Goal: Information Seeking & Learning: Learn about a topic

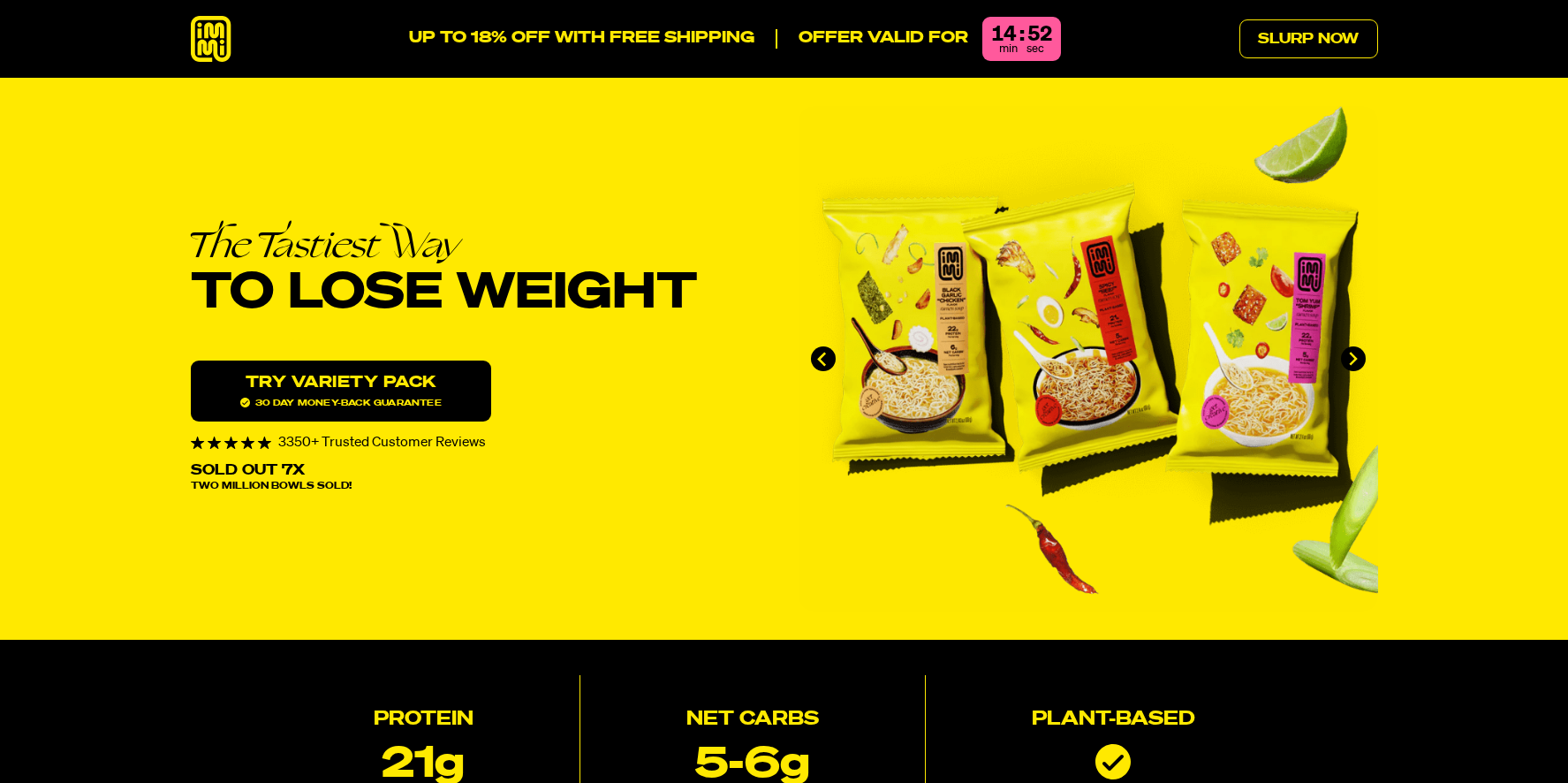
click at [477, 391] on link "Try variety Pack 30 day money-back guarantee" at bounding box center [341, 390] width 300 height 61
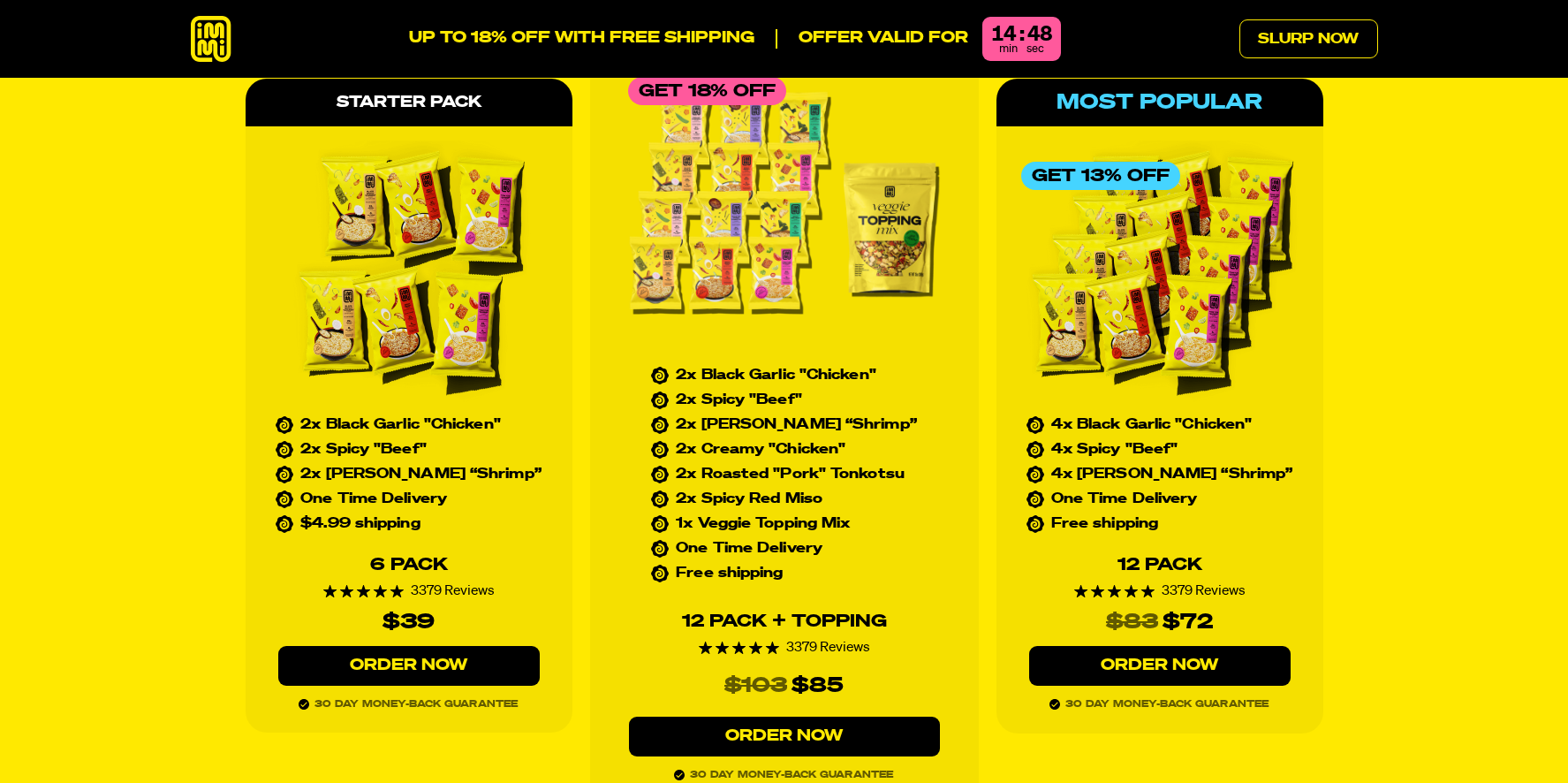
scroll to position [7965, 0]
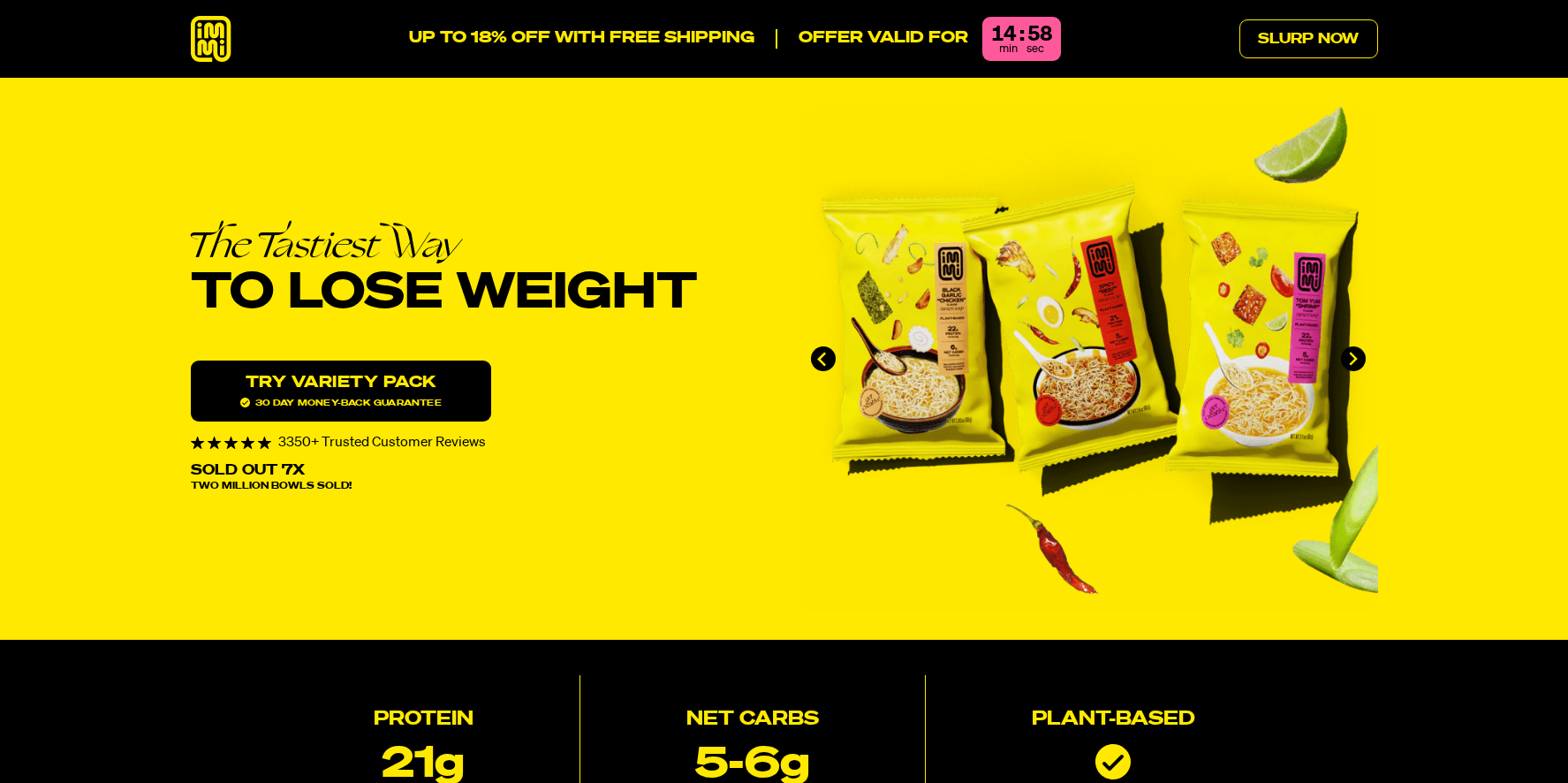
click at [409, 386] on link "Try variety Pack 30 day money-back guarantee" at bounding box center [341, 390] width 300 height 61
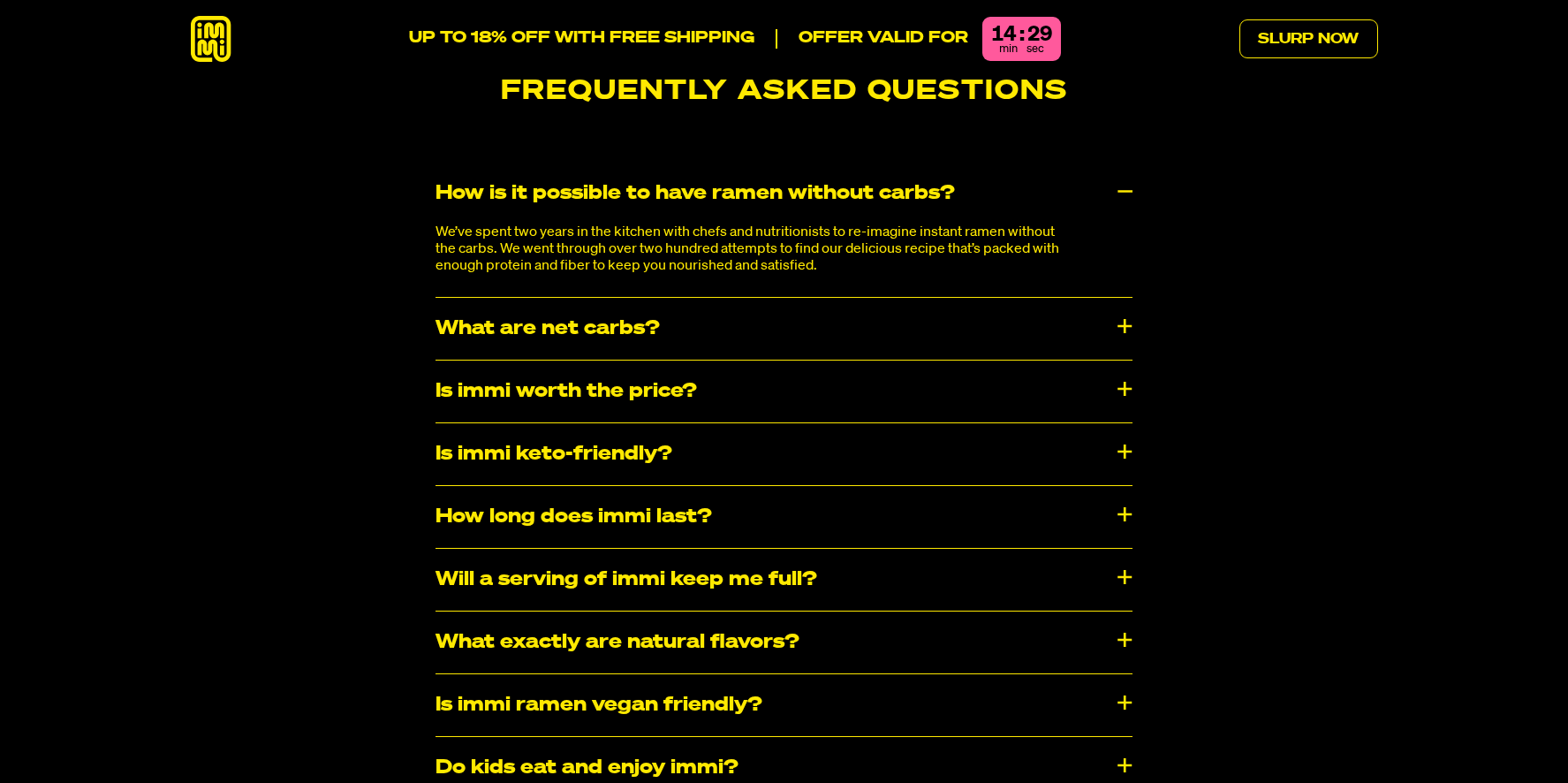
scroll to position [9230, 0]
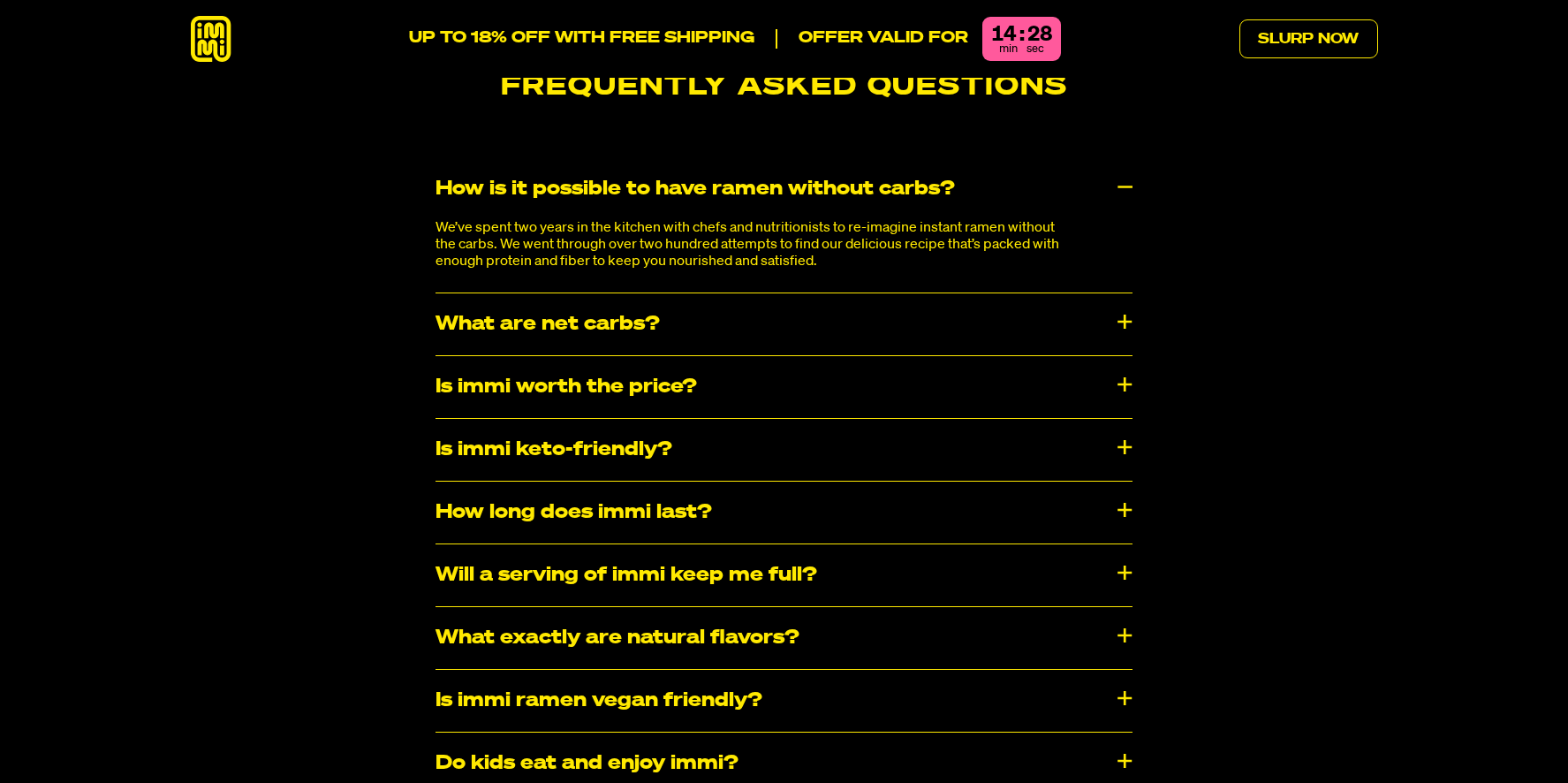
click at [632, 418] on div "Is immi keto-friendly?" at bounding box center [784, 449] width 697 height 62
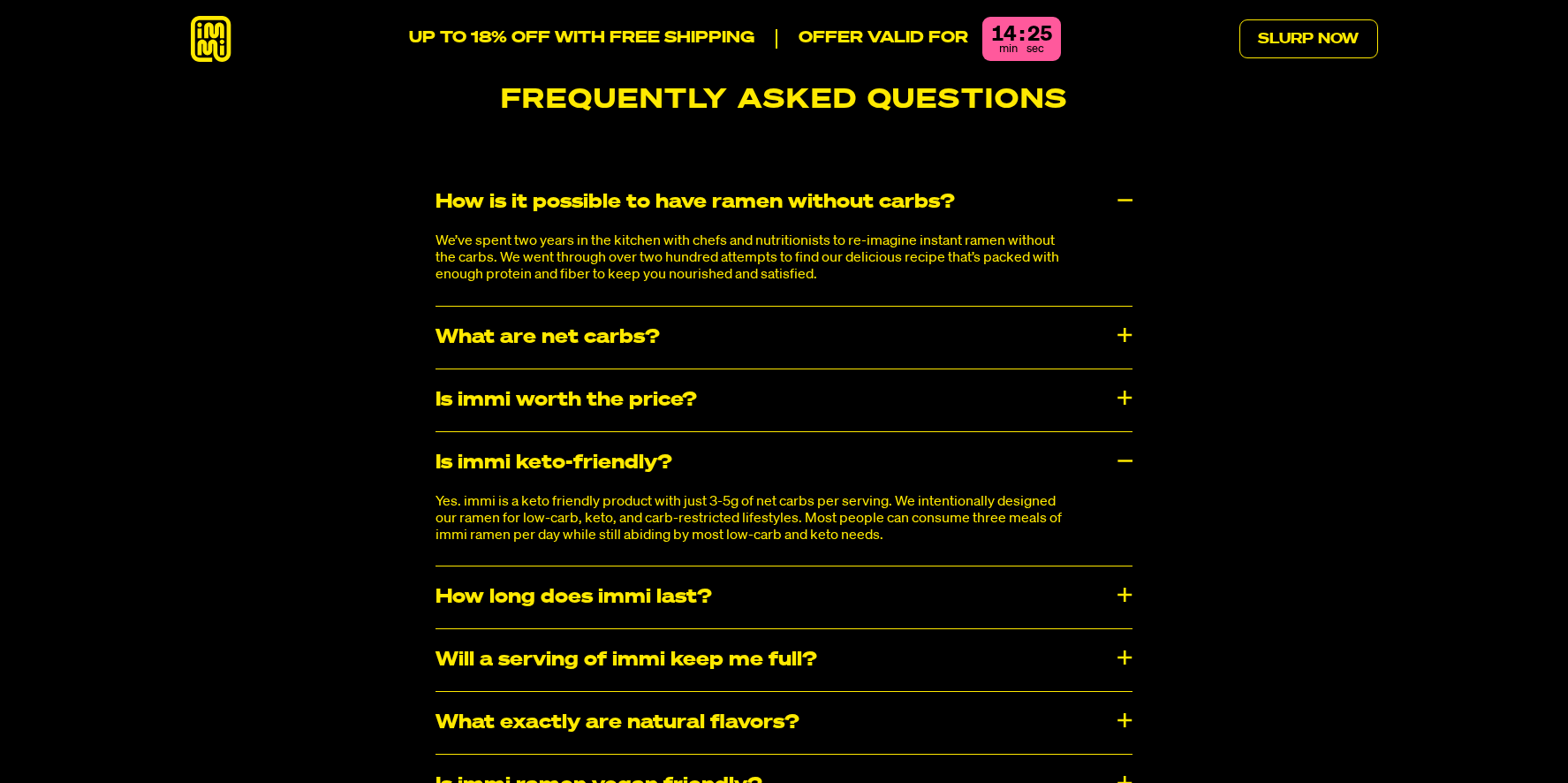
click at [523, 306] on div "What are net carbs?" at bounding box center [784, 337] width 697 height 62
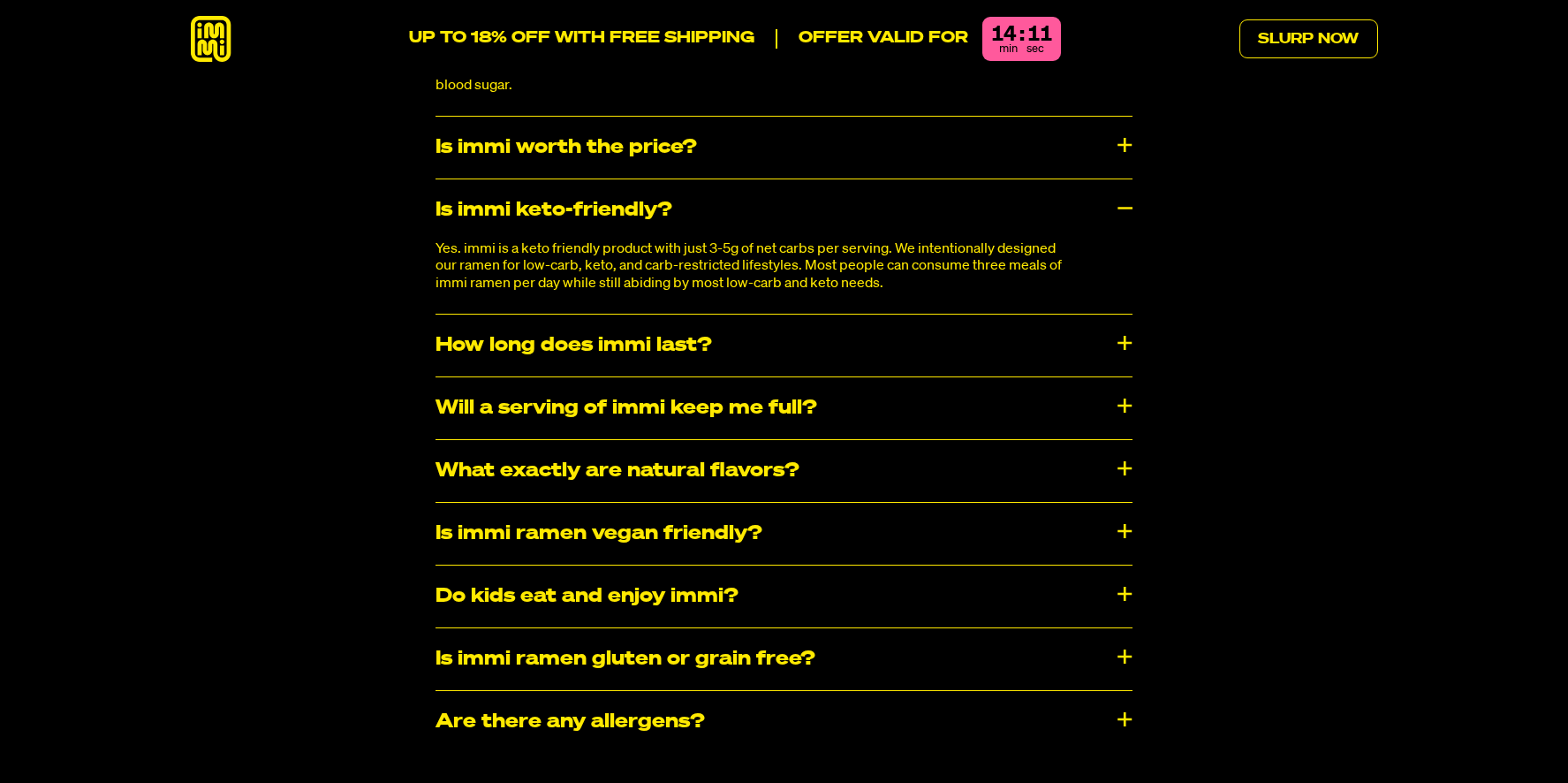
scroll to position [9605, 0]
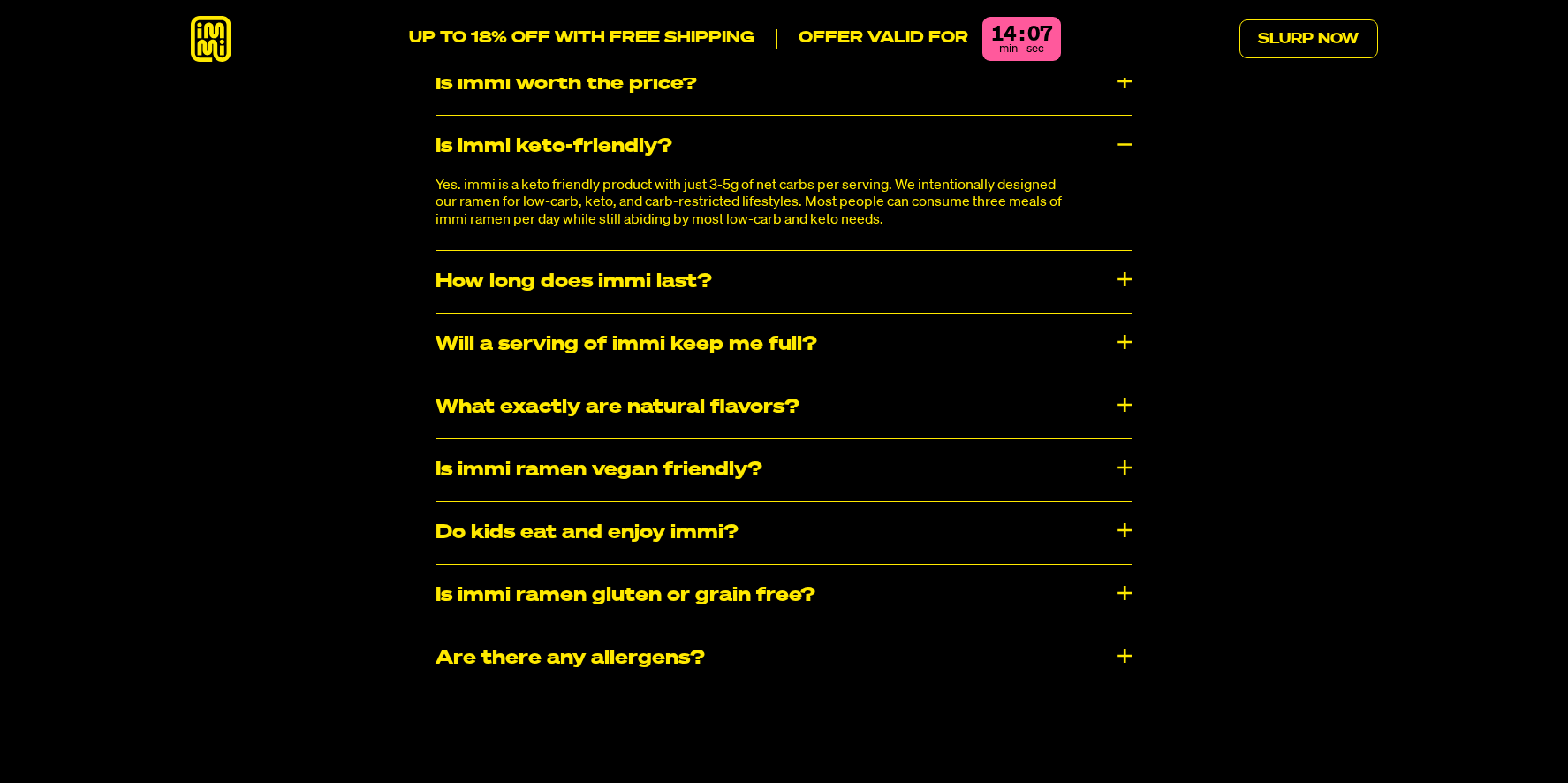
click at [661, 565] on div "Is immi ramen gluten or grain free?" at bounding box center [784, 596] width 697 height 62
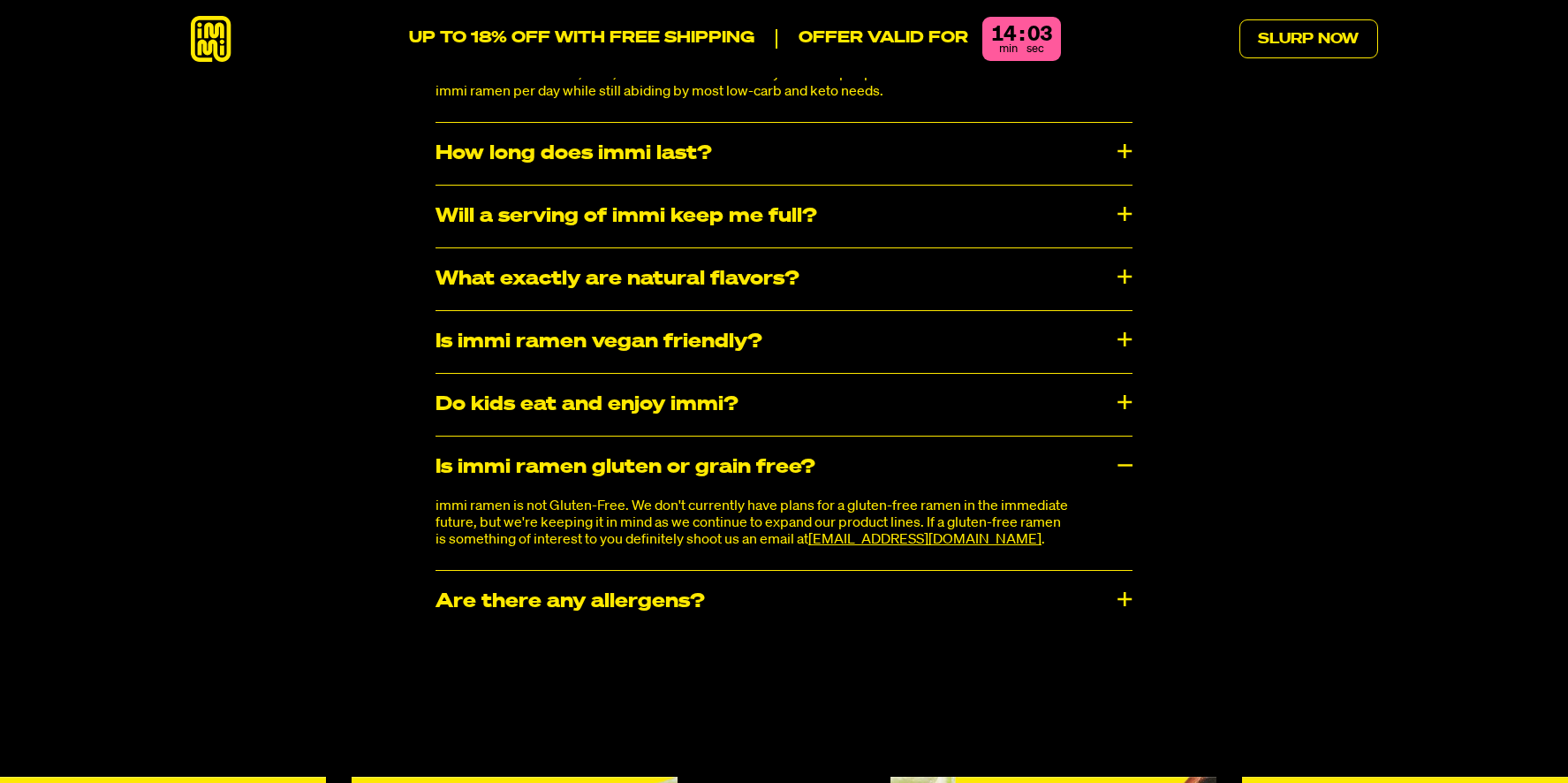
scroll to position [9738, 0]
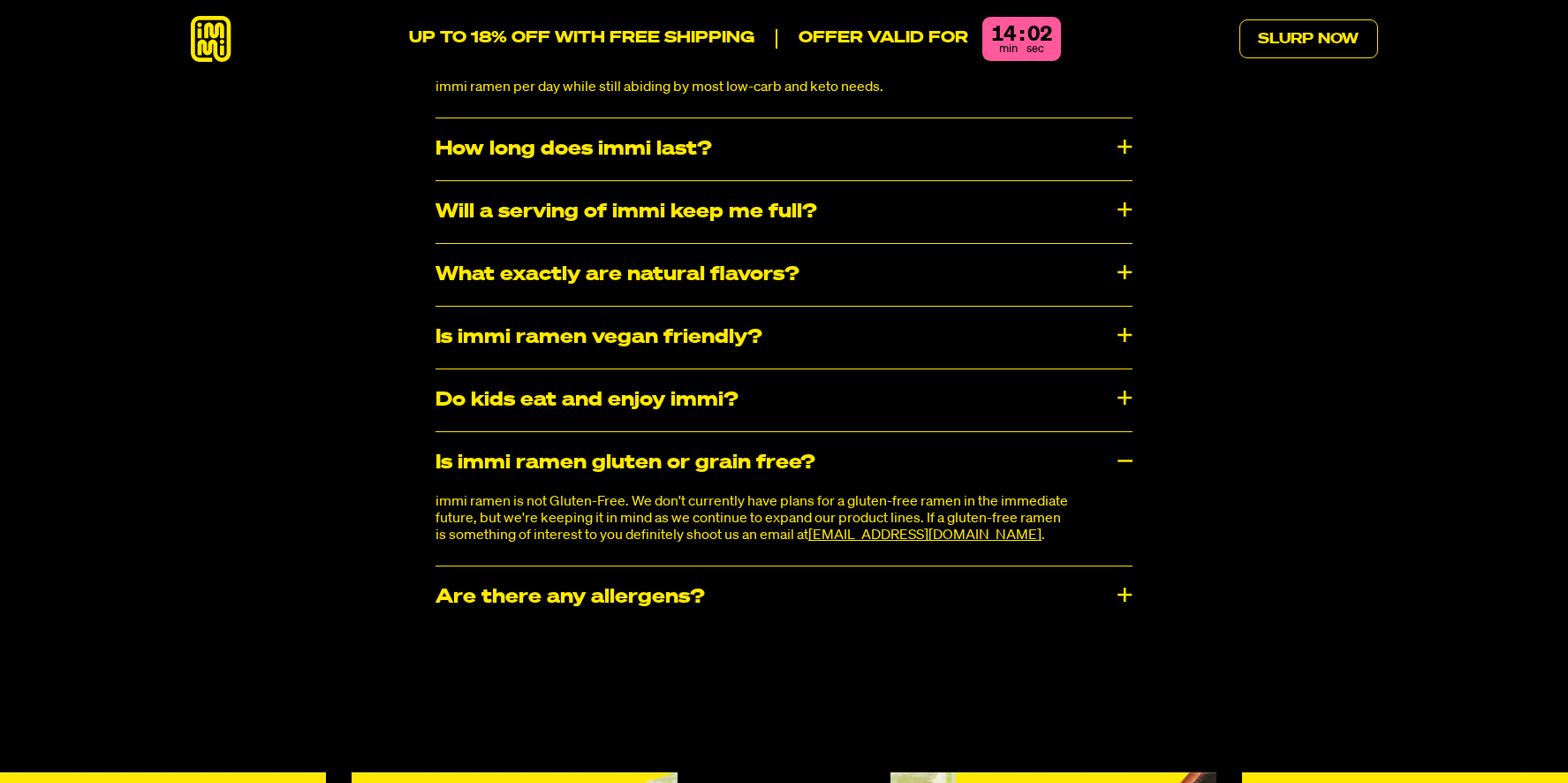
click at [490, 567] on div "​​Are there any allergens?" at bounding box center [784, 597] width 697 height 62
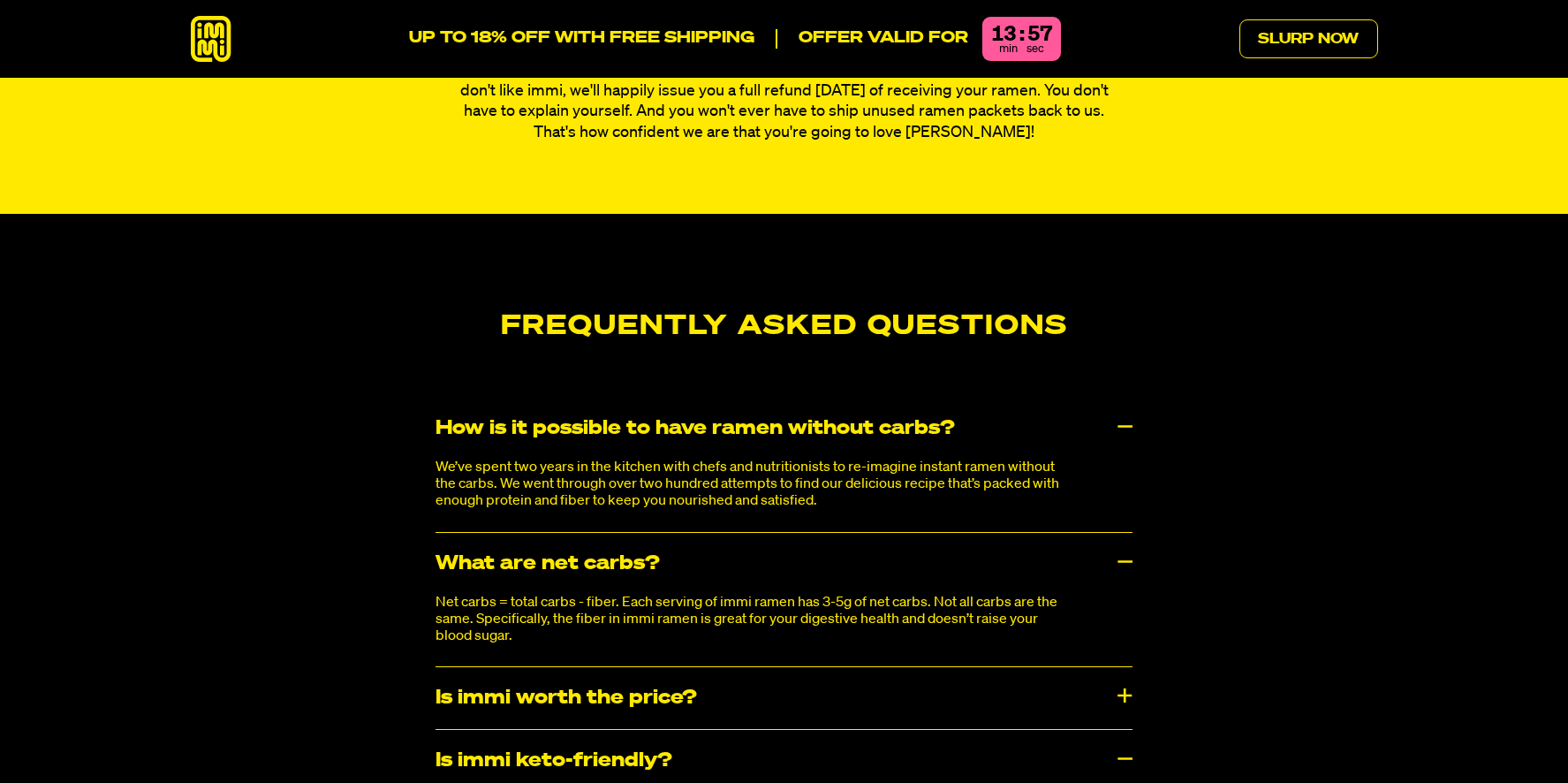
scroll to position [8988, 0]
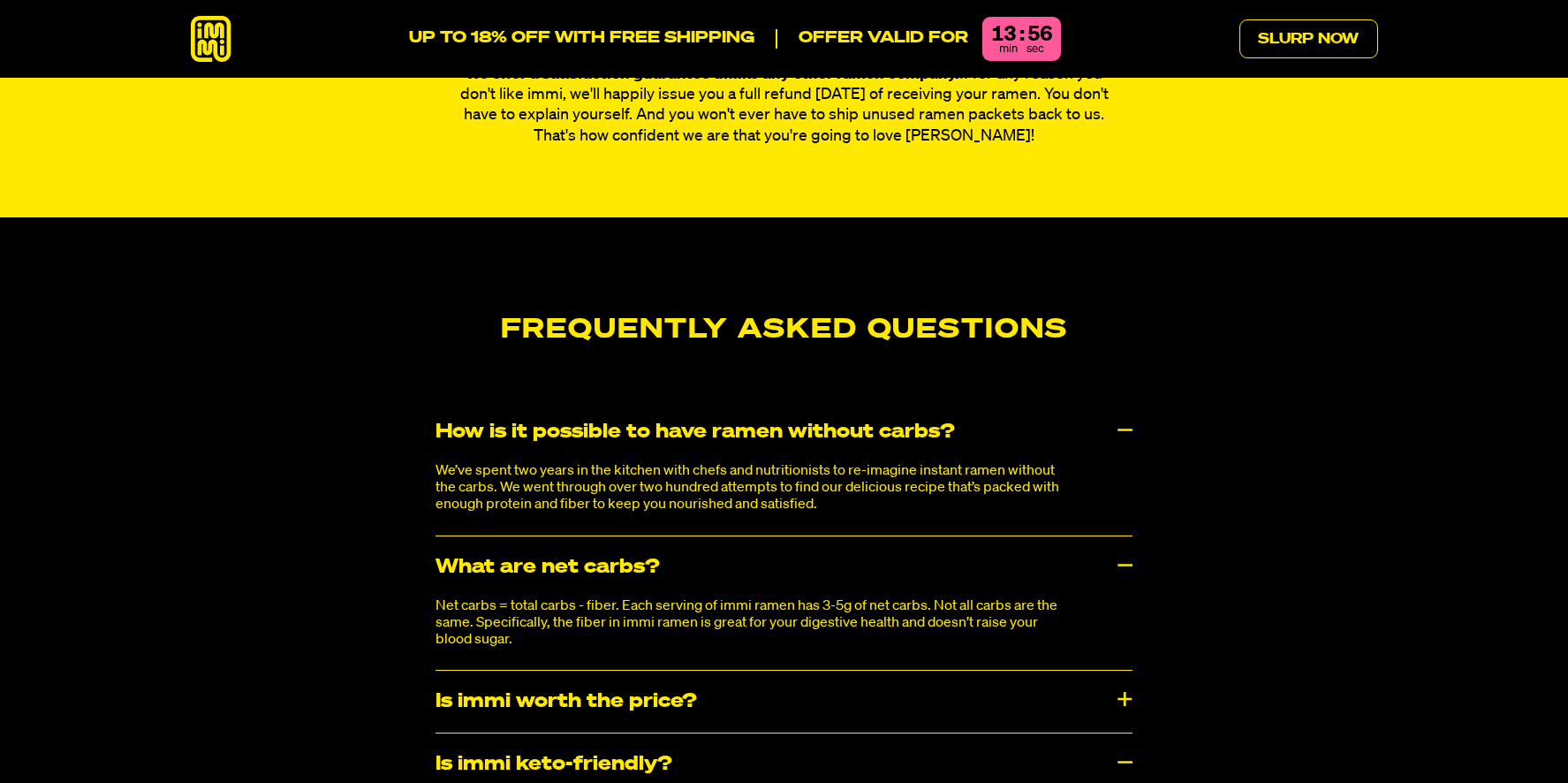
drag, startPoint x: 637, startPoint y: 484, endPoint x: 648, endPoint y: 451, distance: 34.8
click at [638, 537] on div "What are net carbs?" at bounding box center [784, 567] width 697 height 62
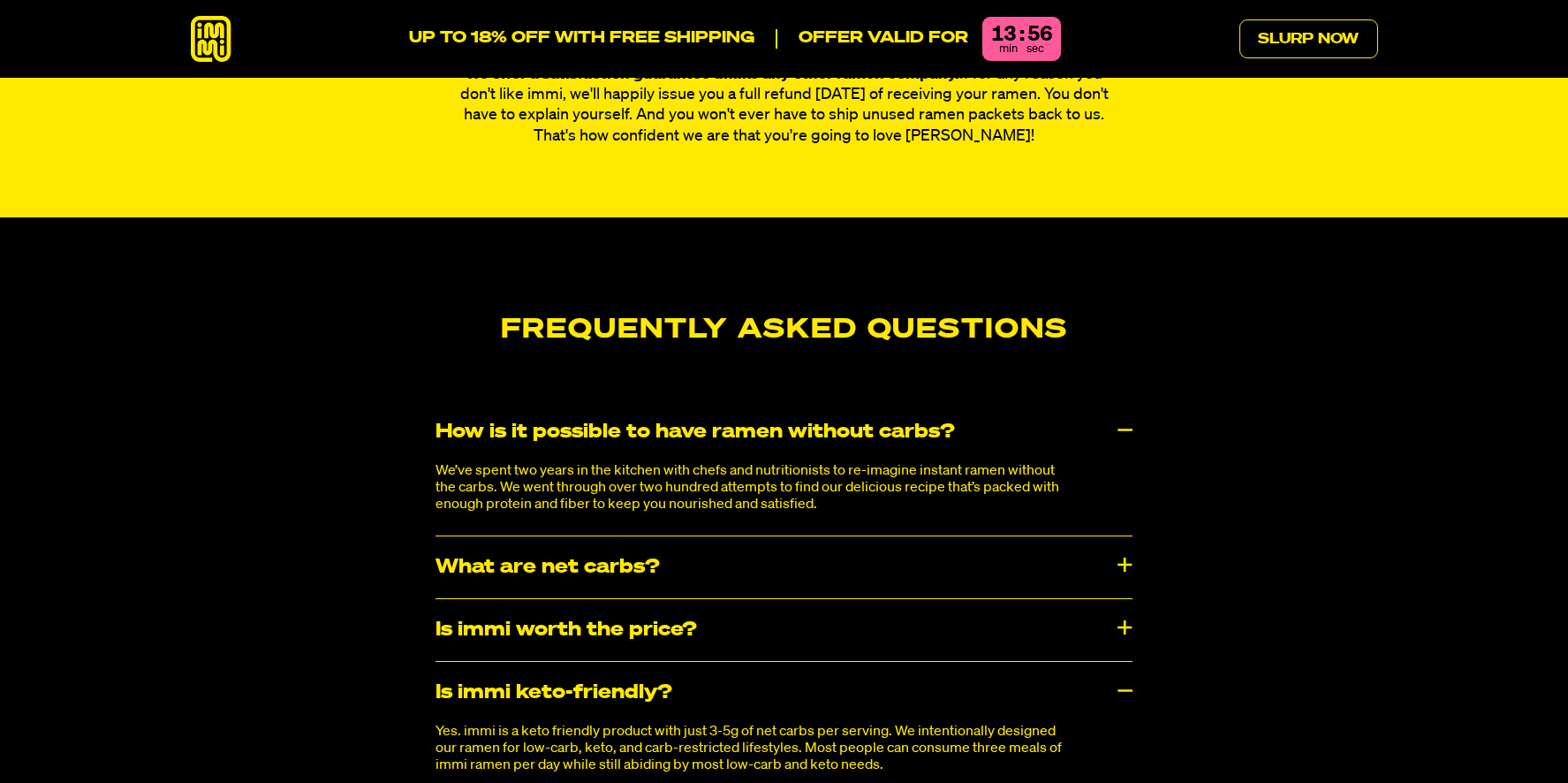
click at [653, 463] on p "We’ve spent two years in the kitchen with chefs and nutritionists to re-imagine…" at bounding box center [752, 488] width 634 height 51
click at [874, 401] on div "How is it possible to have ramen without carbs?" at bounding box center [784, 432] width 697 height 62
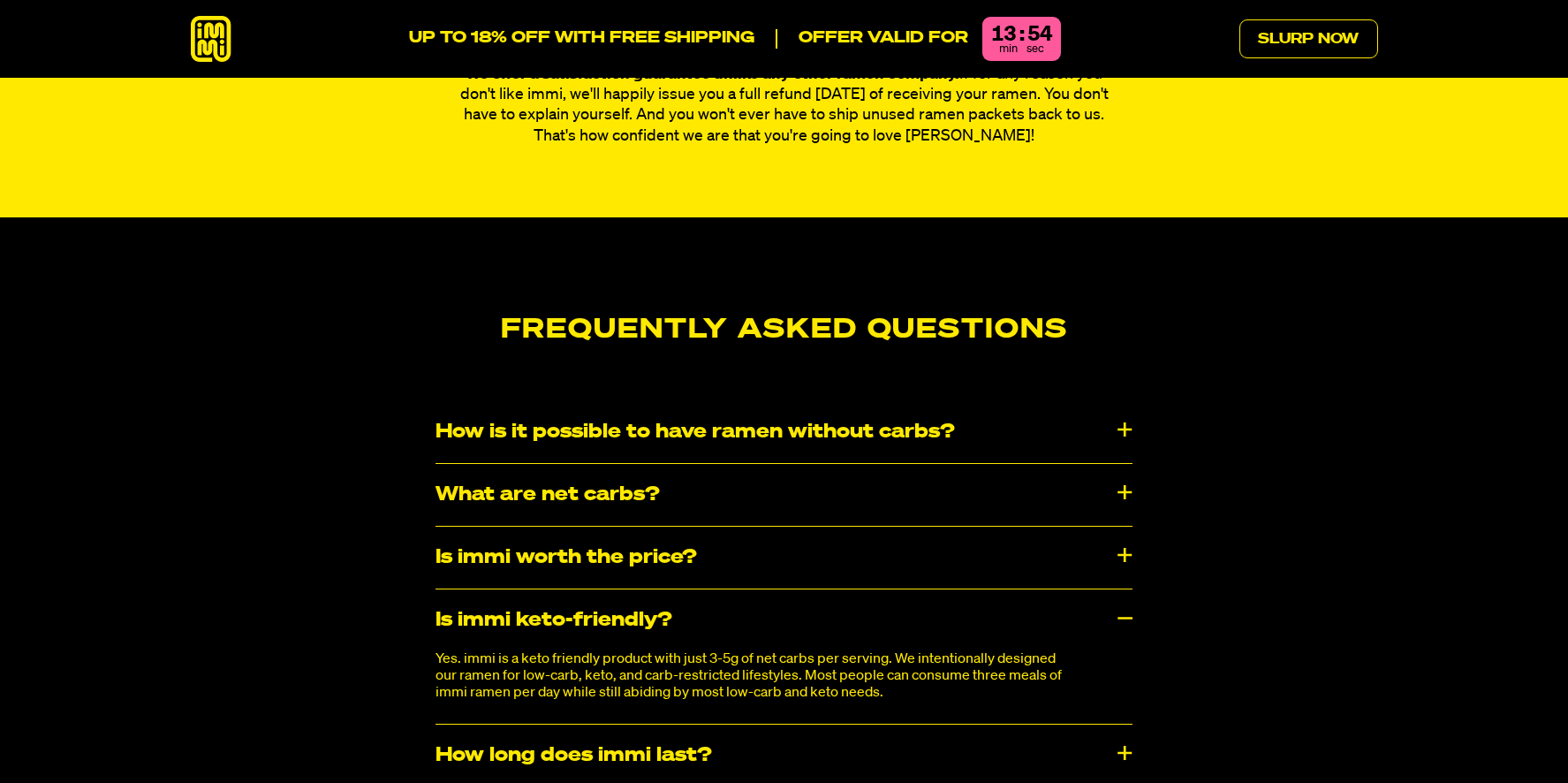
click at [573, 401] on div "How is it possible to have ramen without carbs?" at bounding box center [784, 432] width 697 height 62
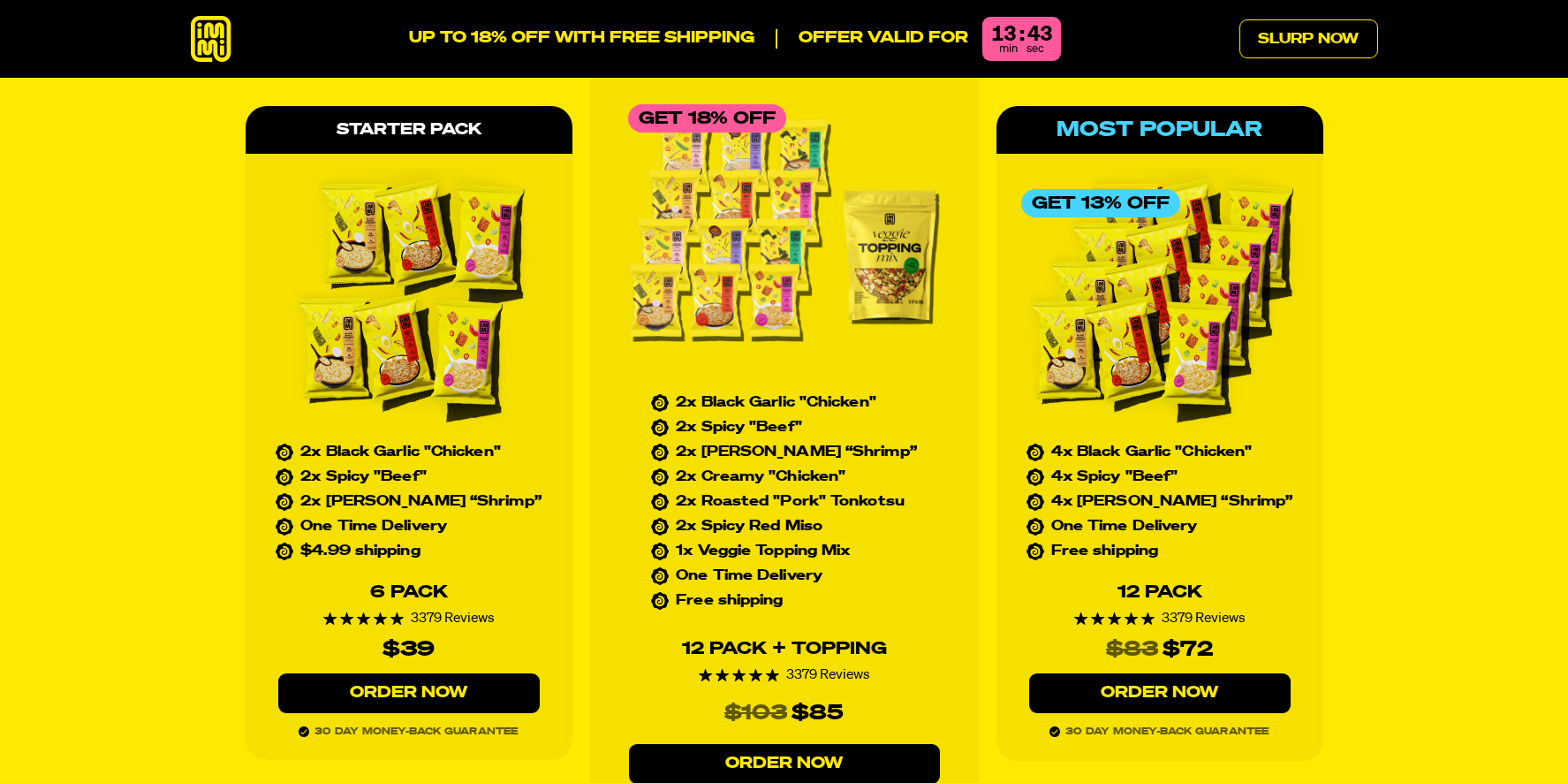
scroll to position [7983, 0]
